Goal: Find specific page/section

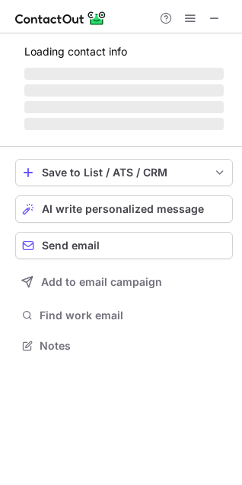
scroll to position [354, 242]
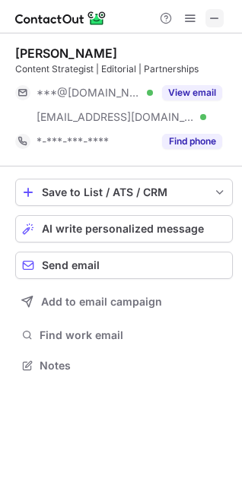
click at [211, 21] on span at bounding box center [214, 18] width 12 height 12
